Goal: Task Accomplishment & Management: Complete application form

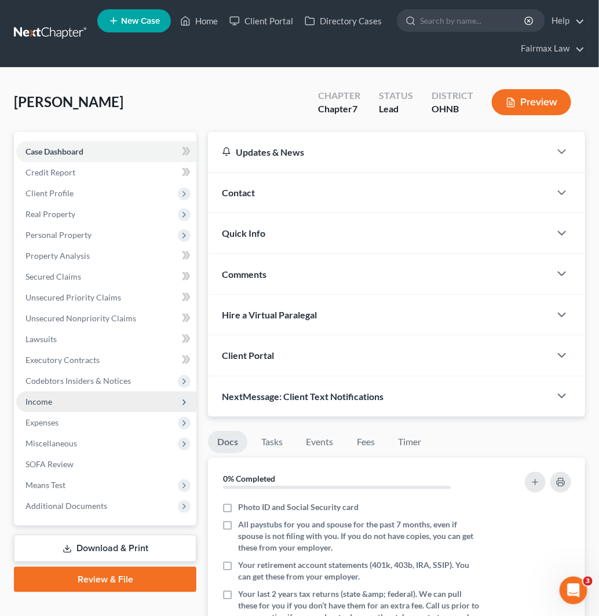
click at [91, 403] on span "Income" at bounding box center [106, 402] width 180 height 21
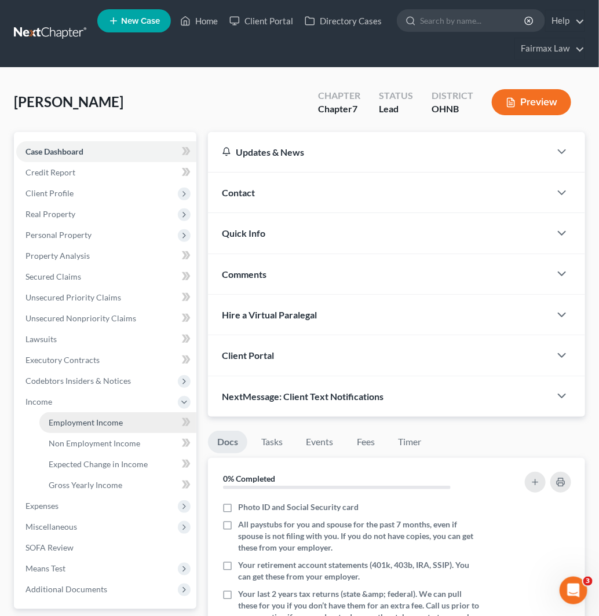
click at [90, 412] on link "Employment Income" at bounding box center [117, 422] width 157 height 21
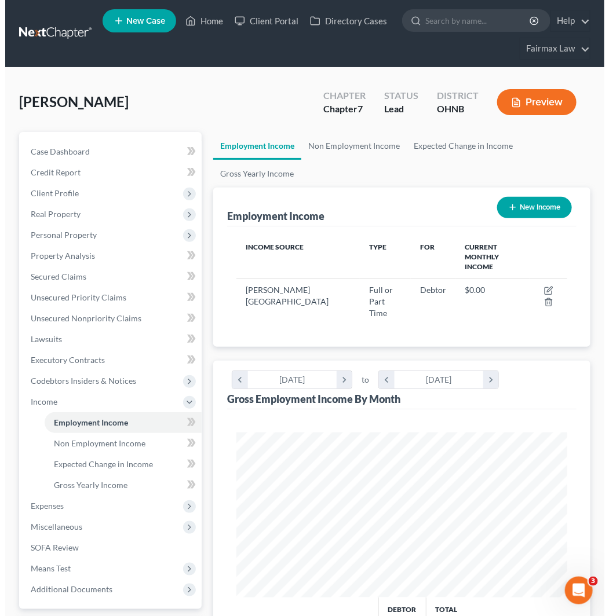
scroll to position [164, 354]
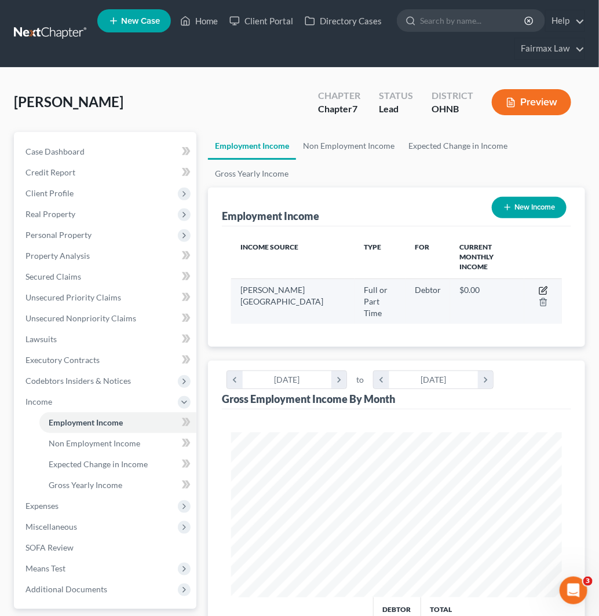
click at [540, 288] on icon "button" at bounding box center [542, 291] width 7 height 7
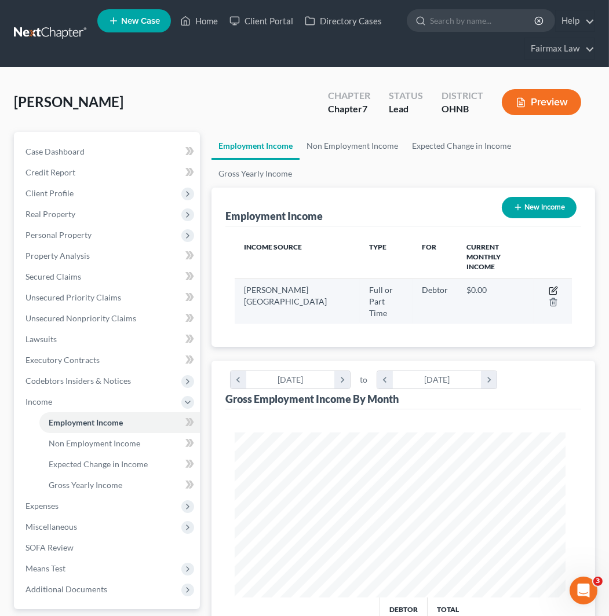
select select "0"
select select "36"
select select "2"
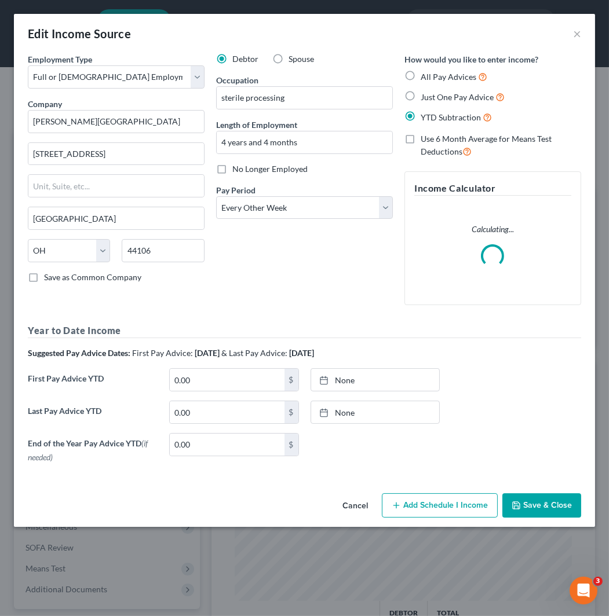
scroll to position [169, 360]
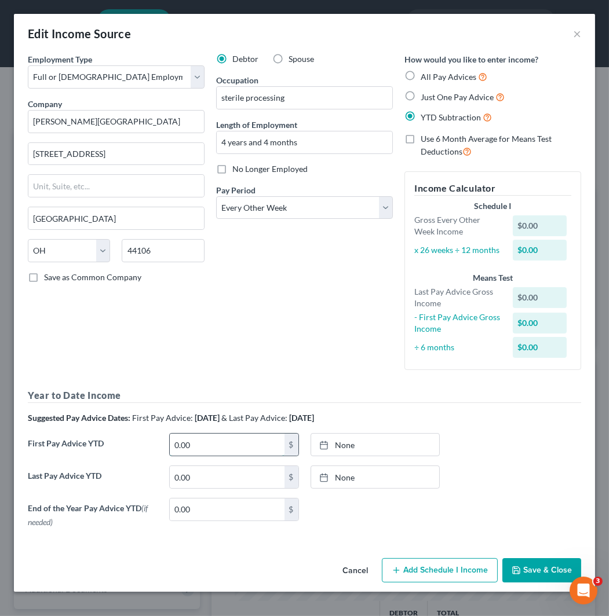
click at [207, 446] on input "0.00" at bounding box center [227, 445] width 115 height 22
paste input "23,368.52"
type input "23,368.52"
type input "[DATE]"
click at [369, 452] on link "[DATE]" at bounding box center [375, 445] width 129 height 22
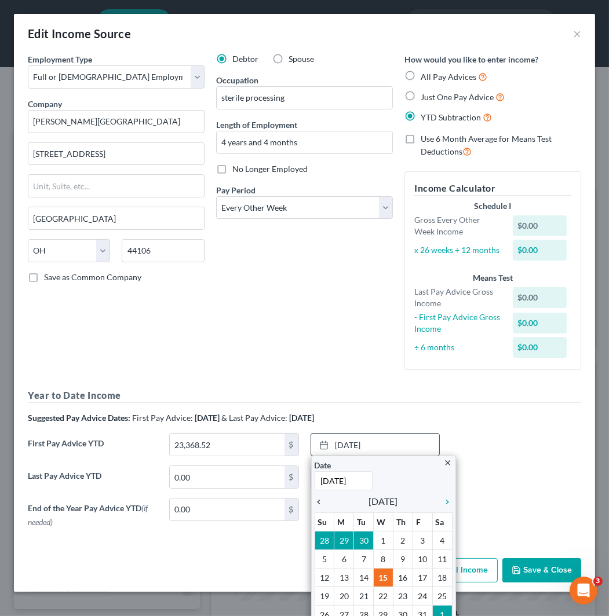
click at [315, 503] on icon "chevron_left" at bounding box center [322, 502] width 15 height 9
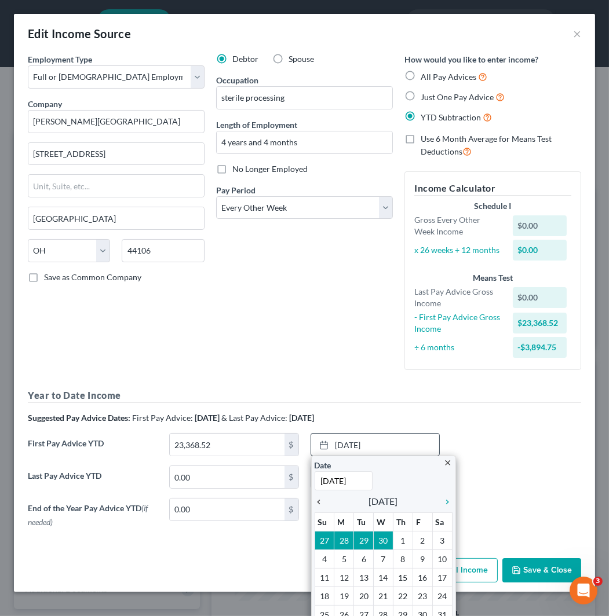
click at [315, 503] on icon "chevron_left" at bounding box center [322, 502] width 15 height 9
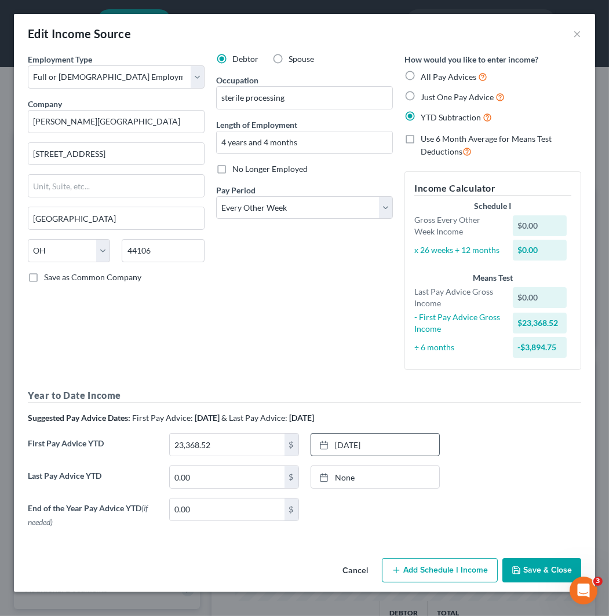
scroll to position [0, 0]
click at [211, 480] on input "0.00" at bounding box center [227, 477] width 115 height 22
type input "70,166.30"
click at [378, 478] on link "[DATE]" at bounding box center [375, 477] width 129 height 22
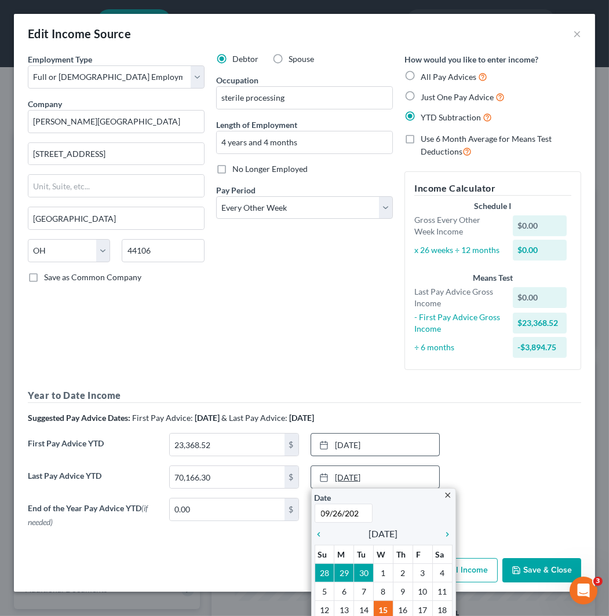
type input "[DATE]"
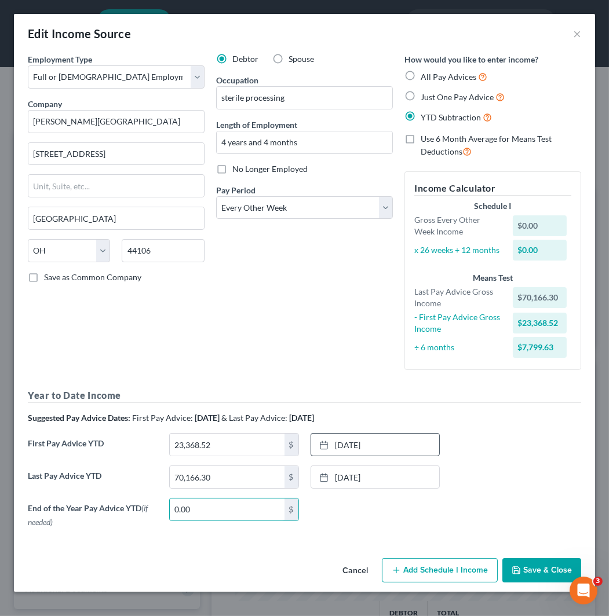
click at [443, 571] on button "Add Schedule I Income" at bounding box center [440, 570] width 116 height 24
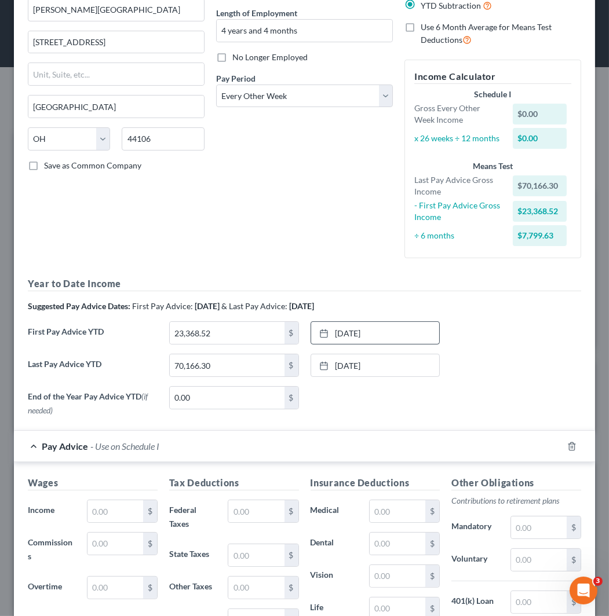
scroll to position [129, 0]
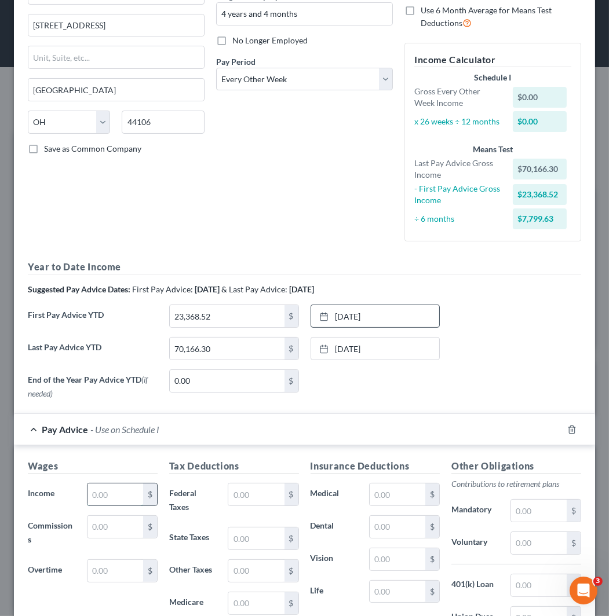
click at [114, 500] on input "text" at bounding box center [115, 495] width 56 height 22
click at [102, 504] on input "3,569.38" at bounding box center [115, 495] width 56 height 22
click at [120, 490] on input "3,646.51" at bounding box center [115, 495] width 56 height 22
type input "3,569.38"
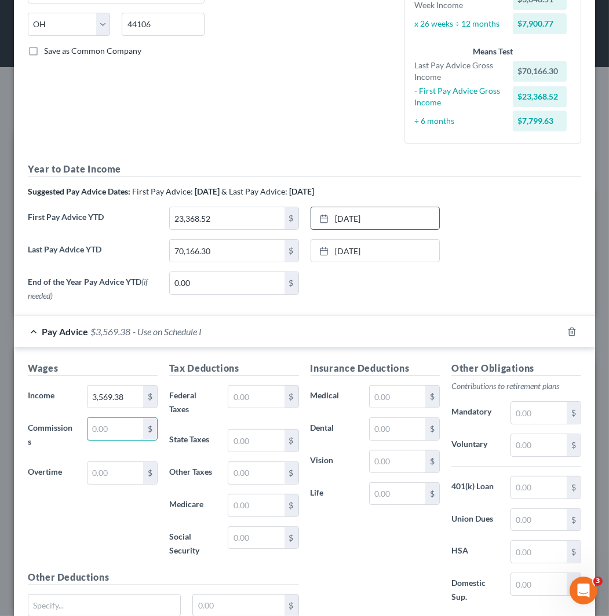
scroll to position [257, 0]
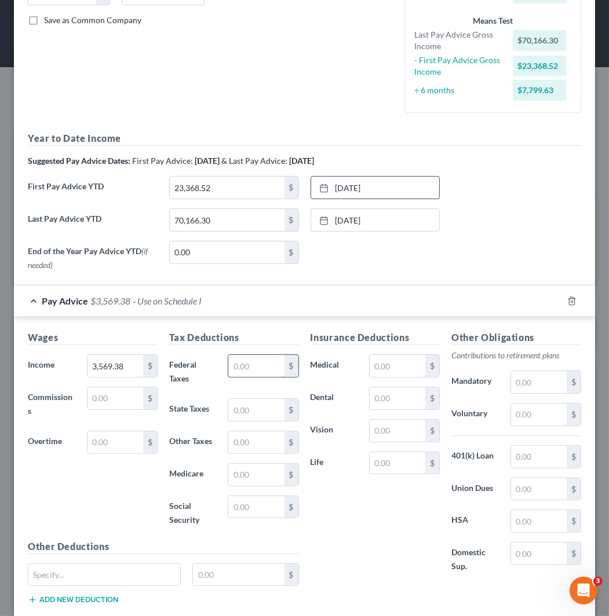
click at [250, 361] on input "text" at bounding box center [256, 366] width 56 height 22
type input "114.80"
type input "87.05"
drag, startPoint x: 263, startPoint y: 438, endPoint x: 280, endPoint y: 437, distance: 16.8
click at [263, 438] on input "text" at bounding box center [256, 443] width 56 height 22
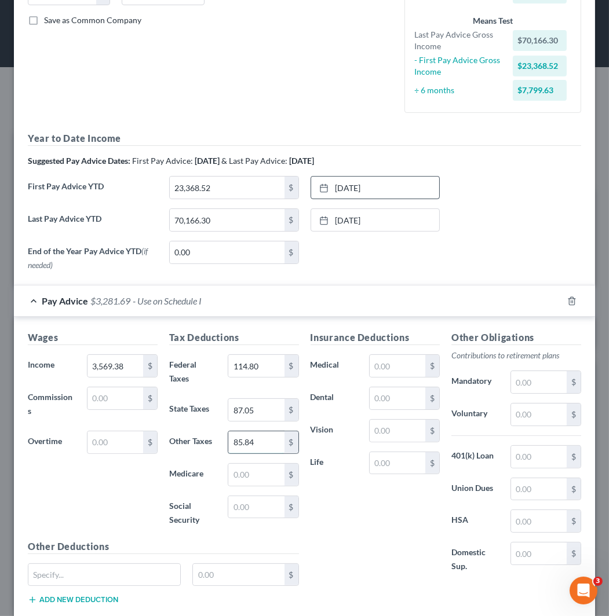
type input "85.84"
type input "49.79"
type input "212.89"
click at [396, 375] on input "text" at bounding box center [398, 366] width 56 height 22
click at [531, 456] on input "text" at bounding box center [539, 457] width 56 height 22
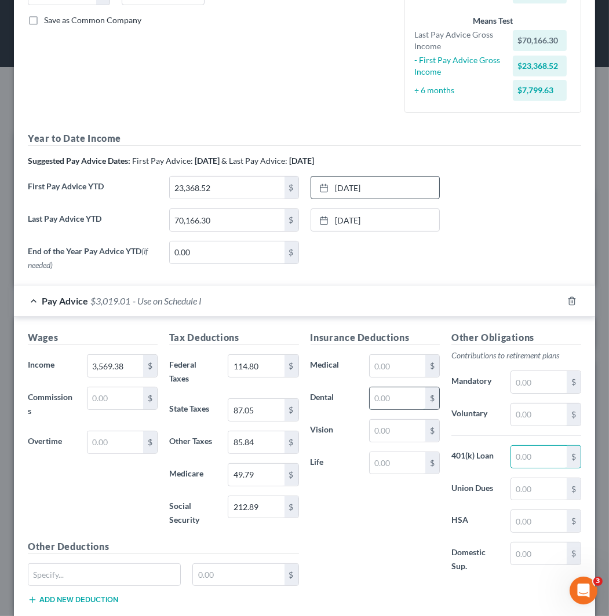
click at [388, 397] on input "text" at bounding box center [398, 398] width 56 height 22
type input "55.34"
click at [78, 577] on input "text" at bounding box center [104, 575] width 152 height 22
type input "S"
type input "TSP Loans"
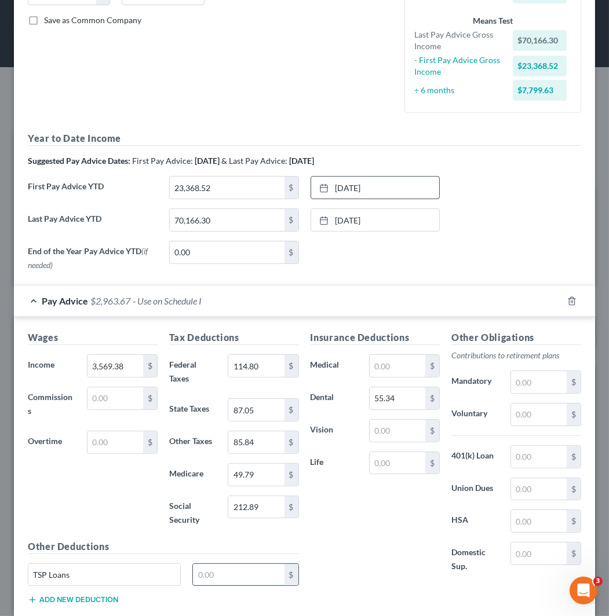
click at [218, 574] on input "text" at bounding box center [238, 575] width 91 height 22
paste input "138.07"
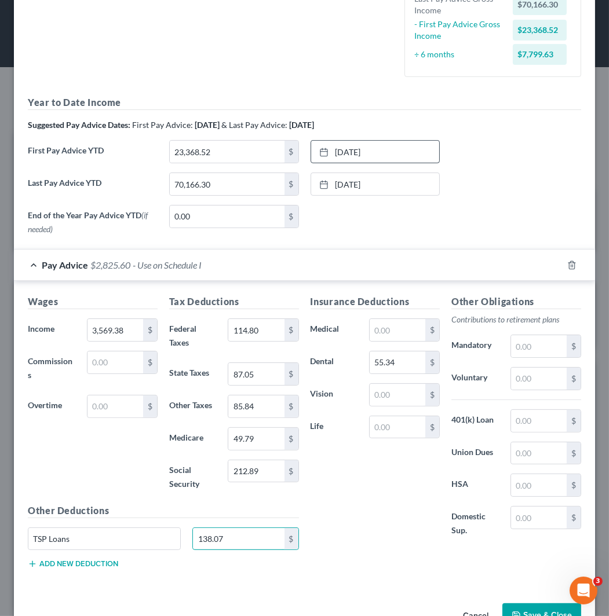
scroll to position [328, 0]
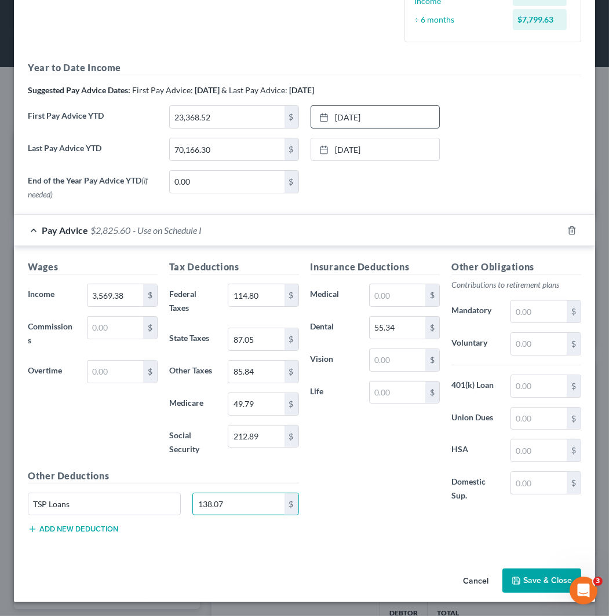
type input "138.07"
click at [72, 535] on div "Other Deductions TSP Loans 138.07 $ Add new deduction" at bounding box center [163, 506] width 283 height 75
click at [74, 529] on button "Add new deduction" at bounding box center [73, 529] width 90 height 9
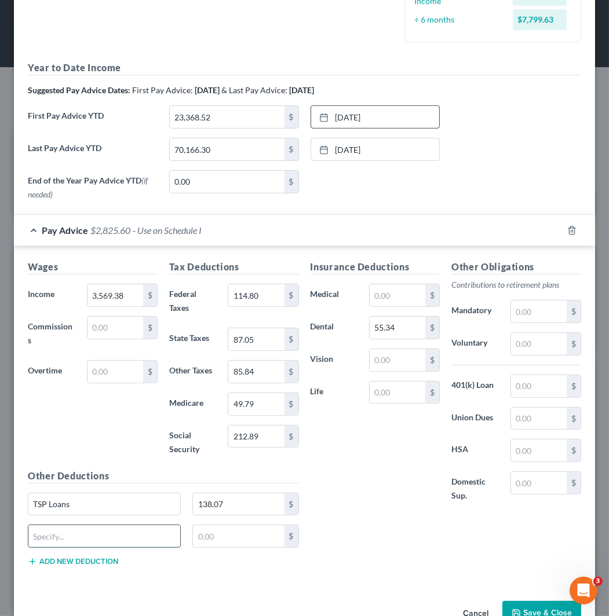
drag, startPoint x: 91, startPoint y: 540, endPoint x: 102, endPoint y: 526, distance: 17.7
click at [95, 536] on input "text" at bounding box center [104, 536] width 152 height 22
type input "a"
type input "Allotment SV"
type input "167"
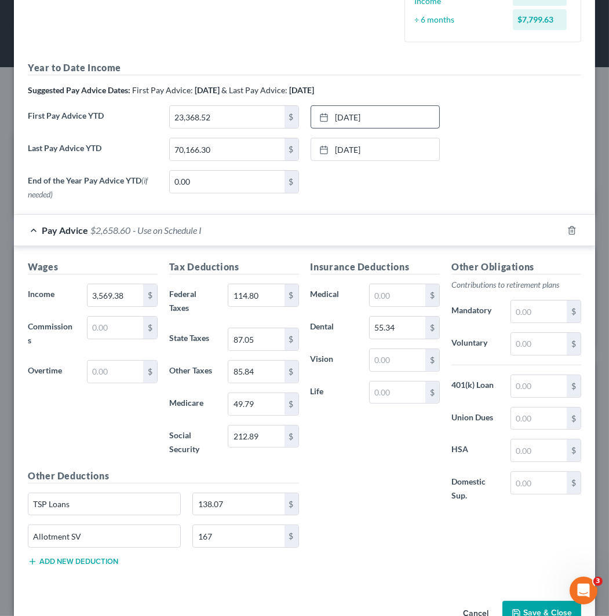
click at [100, 564] on button "Add new deduction" at bounding box center [73, 561] width 90 height 9
click at [389, 361] on input "text" at bounding box center [398, 360] width 56 height 22
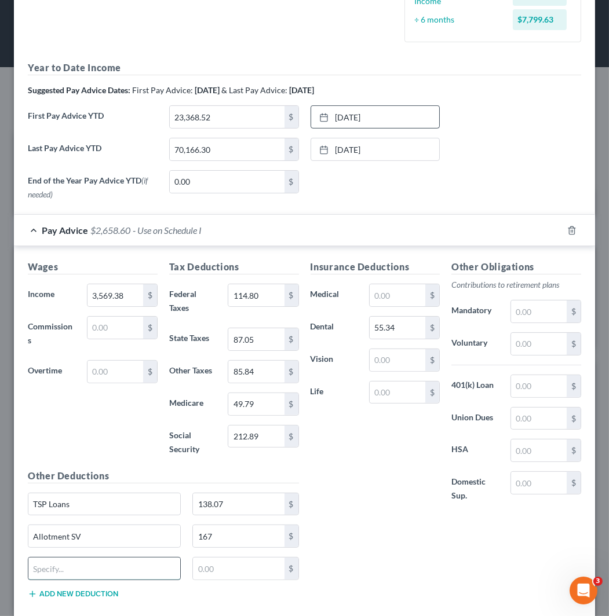
click at [61, 572] on input "text" at bounding box center [104, 569] width 152 height 22
type input "VCS Deduct"
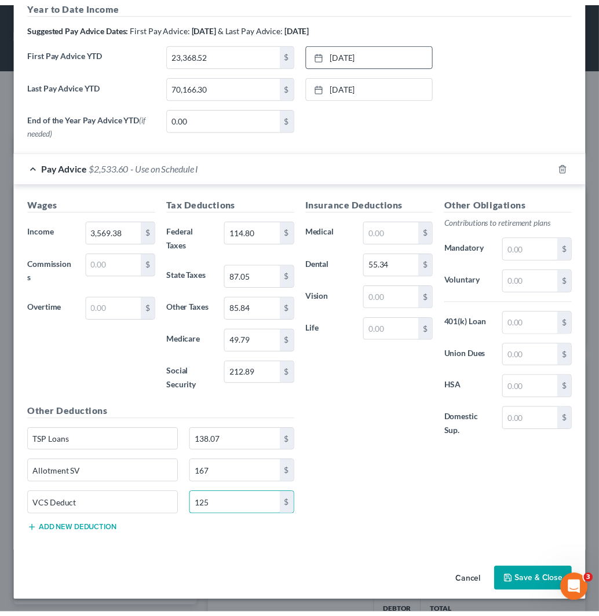
scroll to position [393, 0]
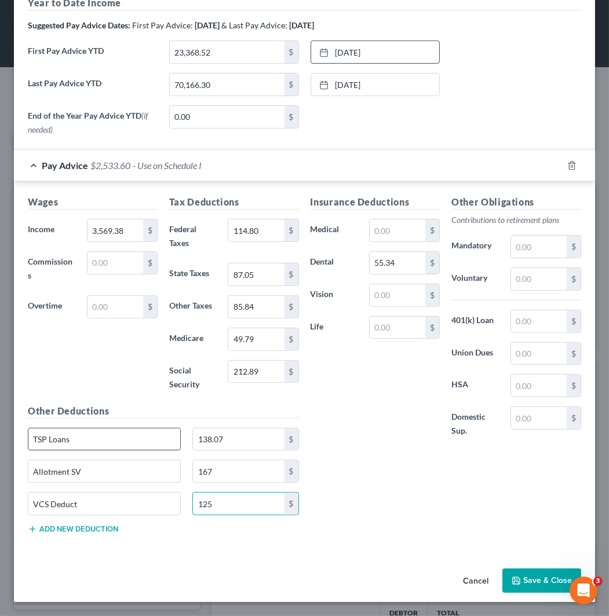
type input "125"
click at [95, 438] on input "TSP Loans" at bounding box center [104, 440] width 152 height 22
type input "TSP Loans and Savings"
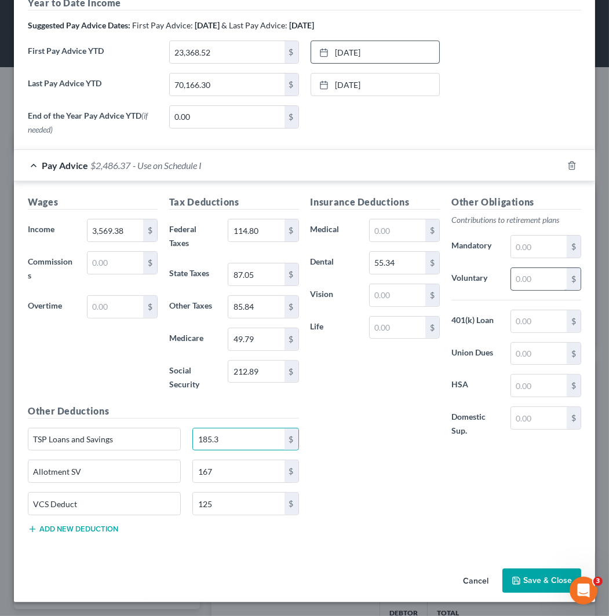
type input "185.3"
click at [511, 278] on input "text" at bounding box center [539, 279] width 56 height 22
type input "103.91"
click at [85, 527] on button "Add new deduction" at bounding box center [73, 529] width 90 height 9
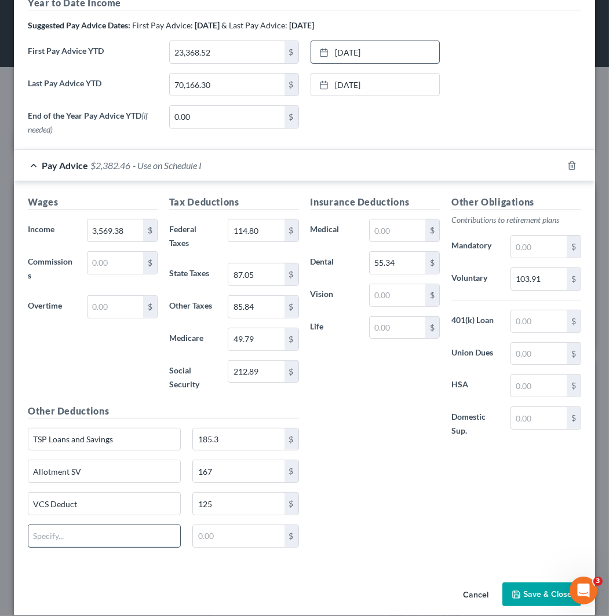
click at [90, 533] on input "text" at bounding box center [104, 536] width 152 height 22
type input "FEGLI"
click at [379, 322] on input "text" at bounding box center [398, 328] width 56 height 22
type input "10.24"
drag, startPoint x: 535, startPoint y: 389, endPoint x: 560, endPoint y: 363, distance: 35.2
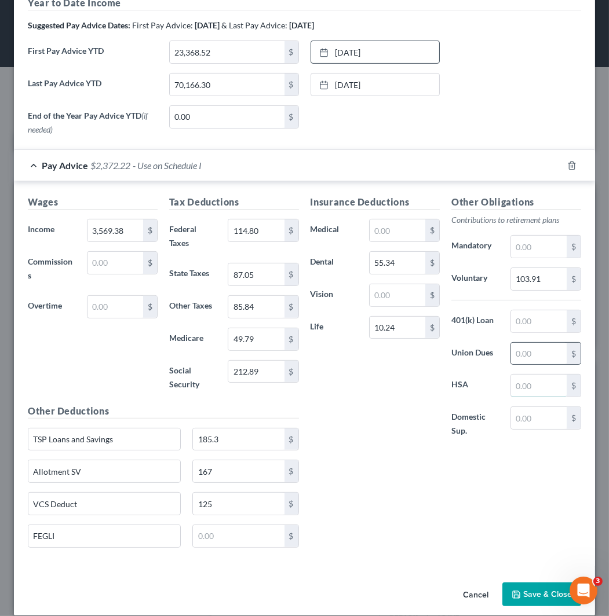
click at [538, 386] on input "text" at bounding box center [539, 386] width 56 height 22
type input "80.32"
drag, startPoint x: 94, startPoint y: 539, endPoint x: 1, endPoint y: 544, distance: 92.8
click at [1, 544] on div "Edit Income Source × Employment Type * Select Full or [DEMOGRAPHIC_DATA] Employ…" at bounding box center [304, 308] width 609 height 616
click at [248, 82] on input "70,166.30" at bounding box center [227, 85] width 115 height 22
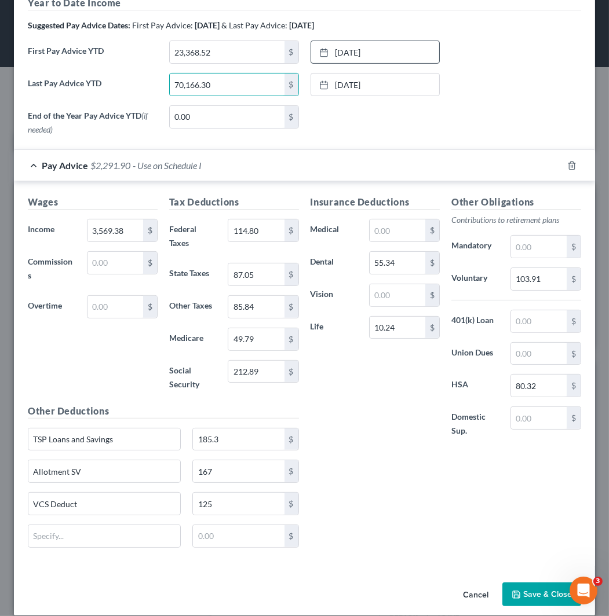
click at [543, 603] on button "Save & Close" at bounding box center [541, 595] width 79 height 24
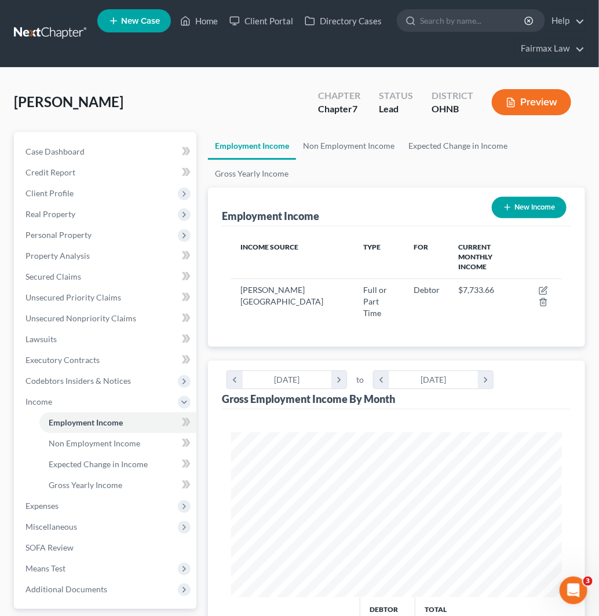
scroll to position [579050, 578861]
click at [90, 489] on link "Gross Yearly Income" at bounding box center [117, 485] width 157 height 21
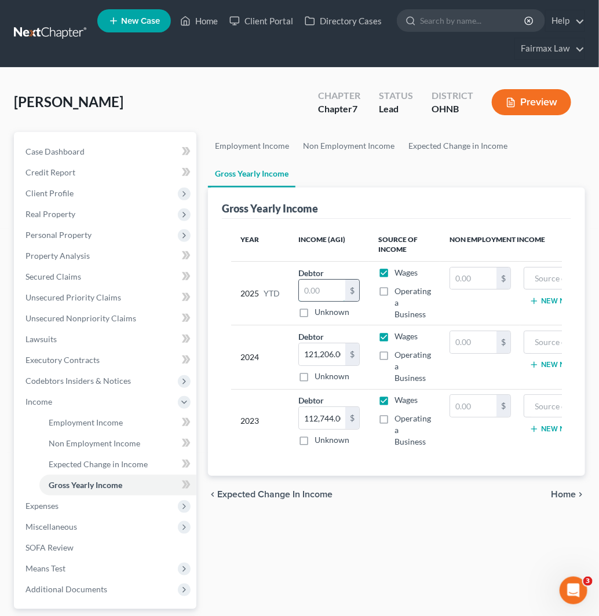
click at [305, 294] on input "text" at bounding box center [322, 291] width 46 height 22
paste input "70,166.30"
type input "70,166.30"
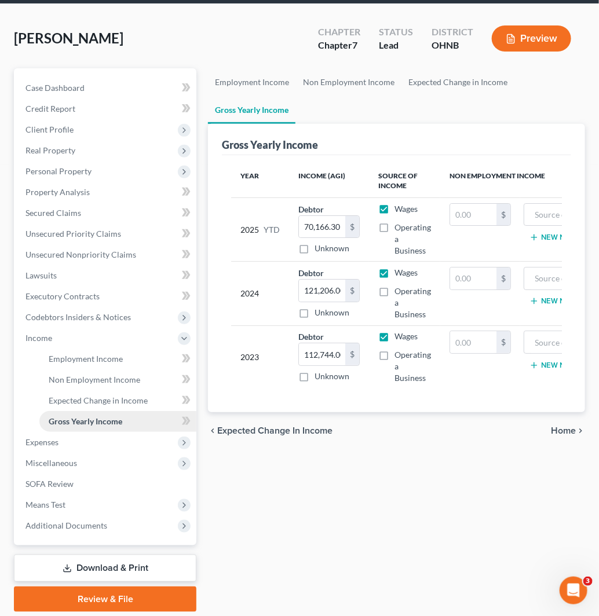
scroll to position [102, 0]
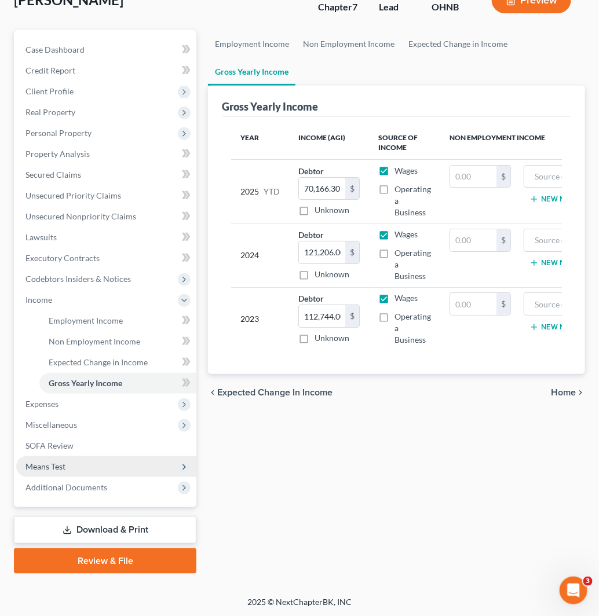
click at [96, 459] on span "Means Test" at bounding box center [106, 466] width 180 height 21
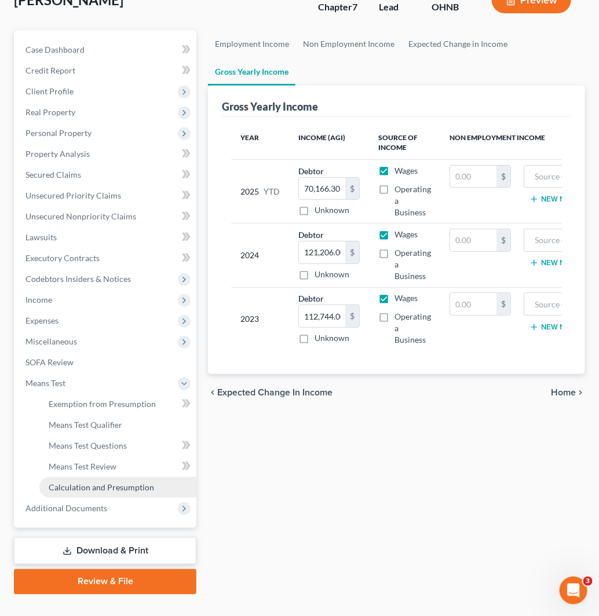
click at [138, 485] on span "Calculation and Presumption" at bounding box center [101, 487] width 105 height 10
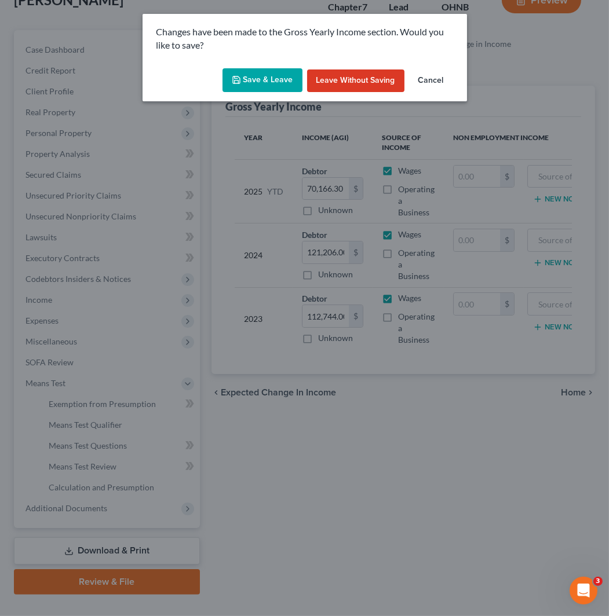
click at [247, 83] on button "Save & Leave" at bounding box center [262, 80] width 80 height 24
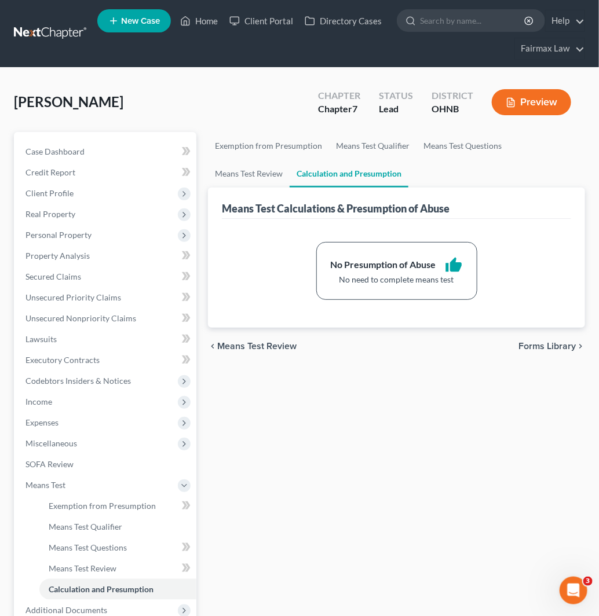
click at [43, 29] on link at bounding box center [51, 33] width 74 height 21
